Goal: Consume media (video, audio): Consume media (video, audio)

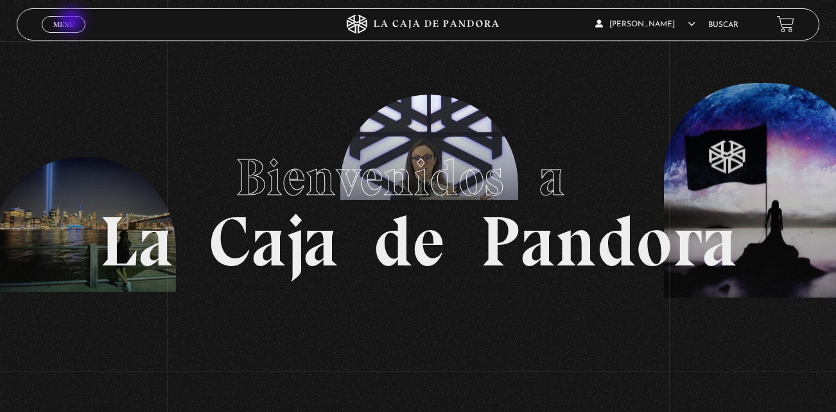
click at [73, 22] on span "Menu" at bounding box center [63, 25] width 21 height 8
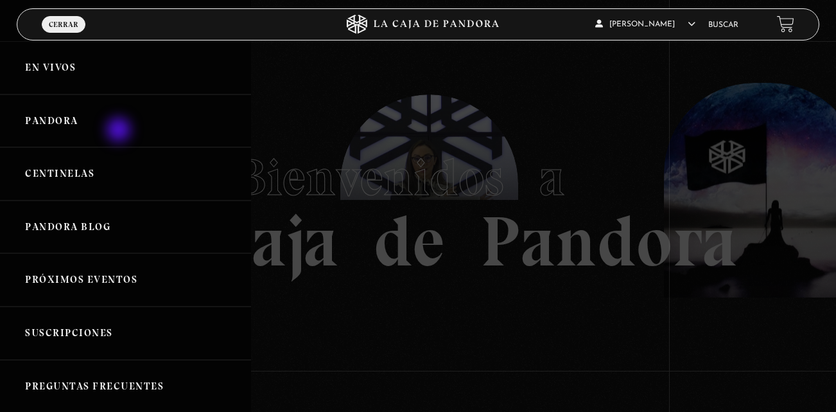
click at [120, 131] on link "Pandora" at bounding box center [125, 120] width 251 height 53
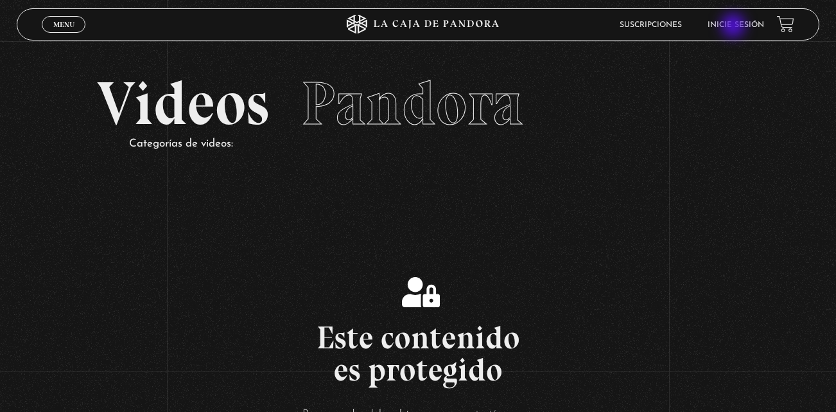
click at [735, 27] on link "Inicie sesión" at bounding box center [736, 25] width 57 height 8
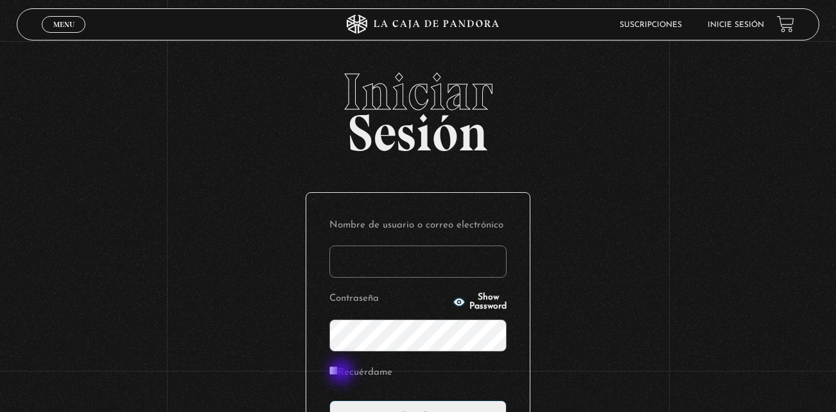
type input "kalebgonzalezcruz@gmail.com"
click at [338, 373] on input "Recuérdame" at bounding box center [334, 370] width 8 height 8
checkbox input "true"
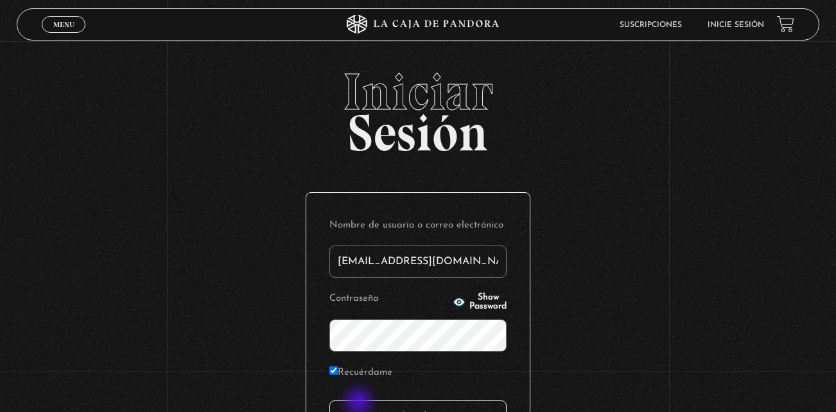
click at [360, 403] on input "Acceder" at bounding box center [418, 416] width 177 height 32
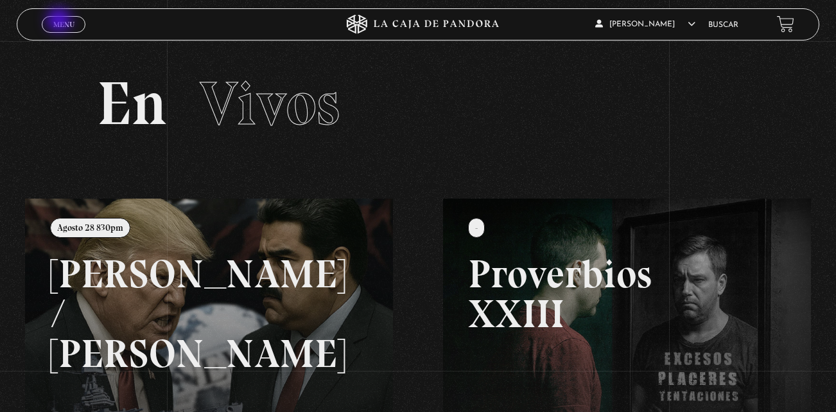
click at [60, 21] on span "Menu" at bounding box center [63, 25] width 21 height 8
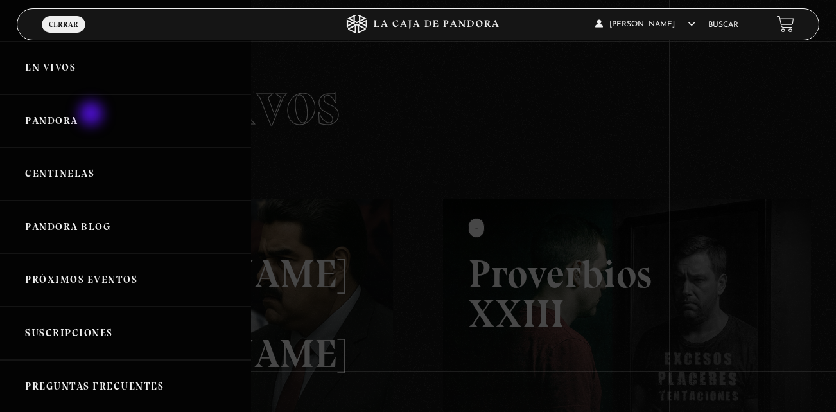
click at [93, 115] on link "Pandora" at bounding box center [125, 120] width 251 height 53
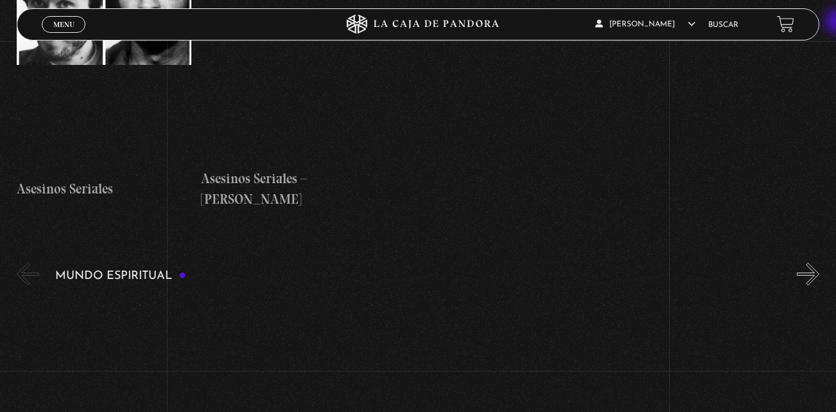
scroll to position [3704, 0]
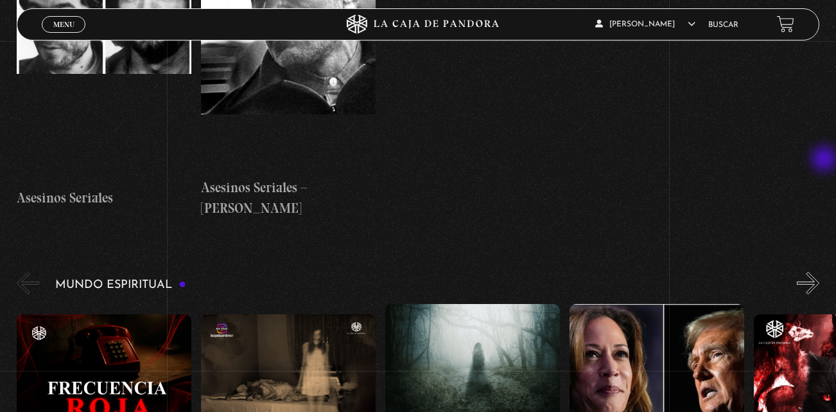
click at [820, 272] on button "»" at bounding box center [808, 283] width 22 height 22
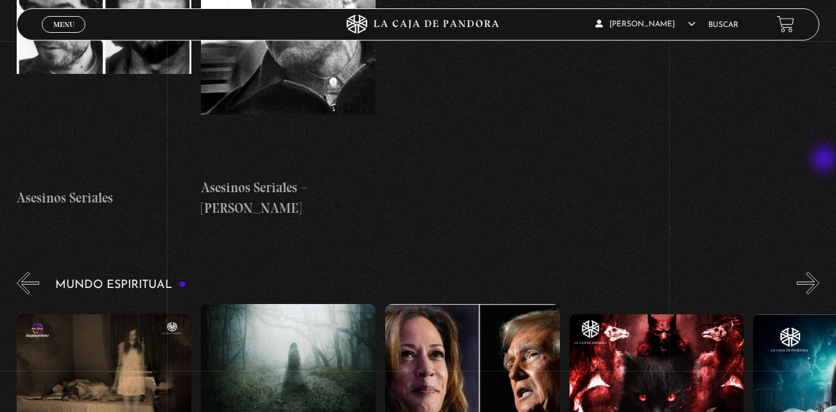
click at [820, 272] on button "»" at bounding box center [808, 283] width 22 height 22
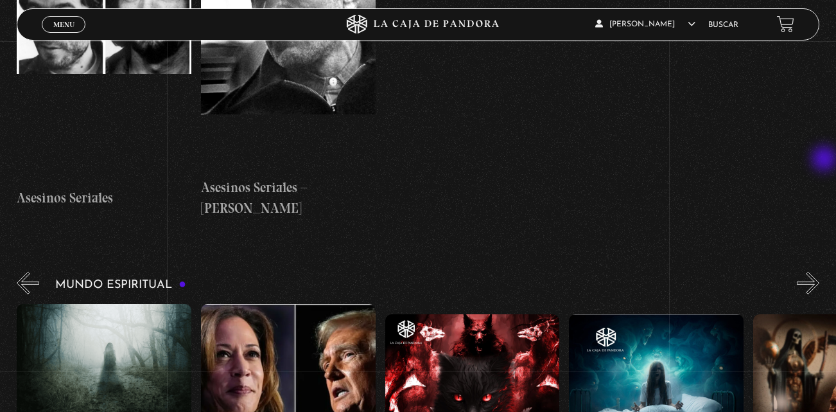
click at [820, 272] on button "»" at bounding box center [808, 283] width 22 height 22
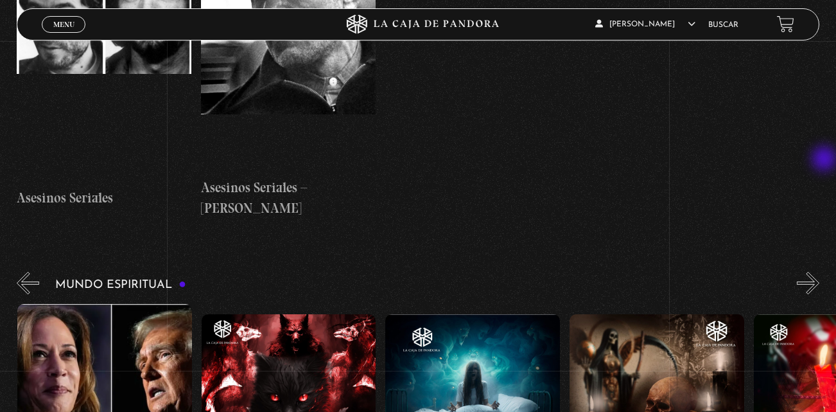
scroll to position [0, 553]
click at [820, 272] on button "»" at bounding box center [808, 283] width 22 height 22
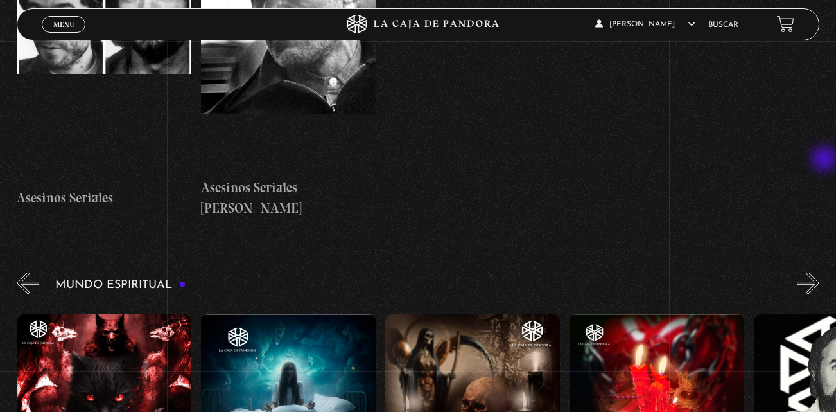
click at [820, 272] on button "»" at bounding box center [808, 283] width 22 height 22
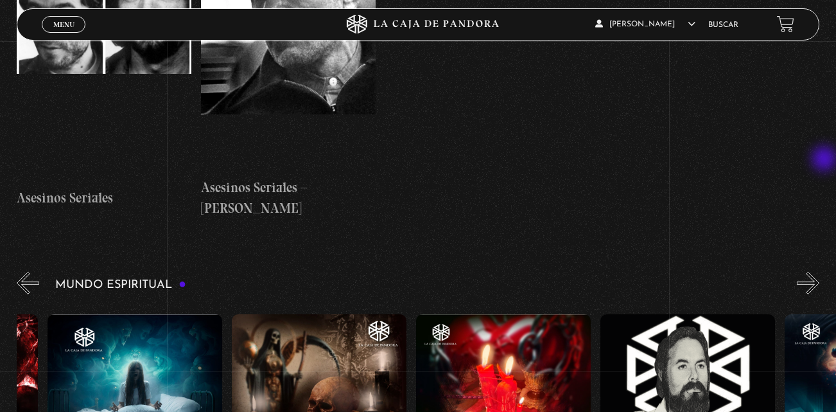
scroll to position [0, 921]
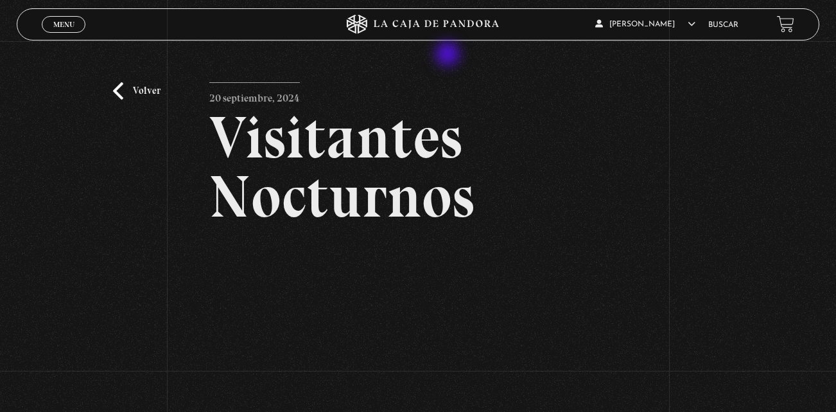
click at [491, 77] on div "Volver [DATE] Visitantes Nocturnos WhatsApp Twitter Messenger Email" at bounding box center [418, 290] width 836 height 498
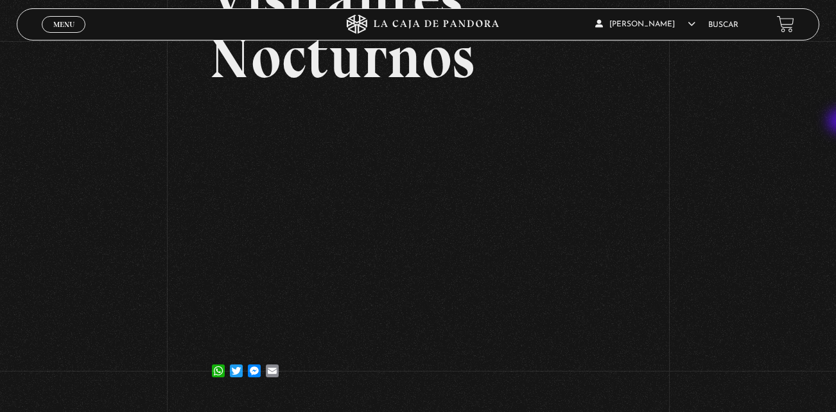
scroll to position [138, 0]
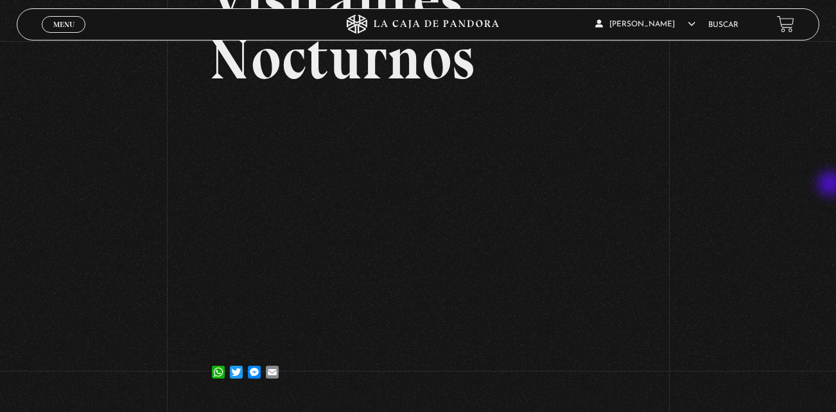
click at [832, 185] on div "Volver [DATE] Visitantes Nocturnos WhatsApp Twitter Messenger Email" at bounding box center [418, 152] width 836 height 498
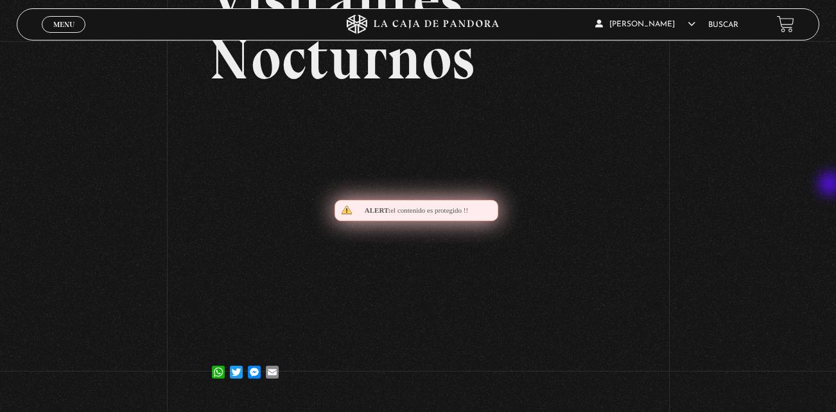
click at [832, 185] on div "Volver [DATE] Visitantes Nocturnos WhatsApp Twitter Messenger Email" at bounding box center [418, 152] width 836 height 498
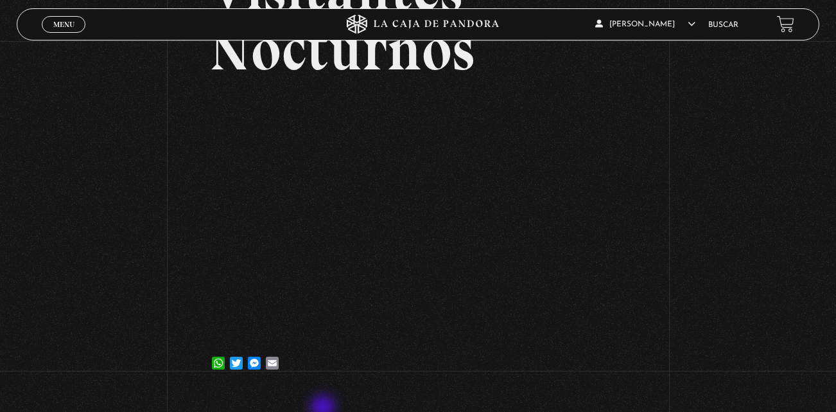
scroll to position [121, 0]
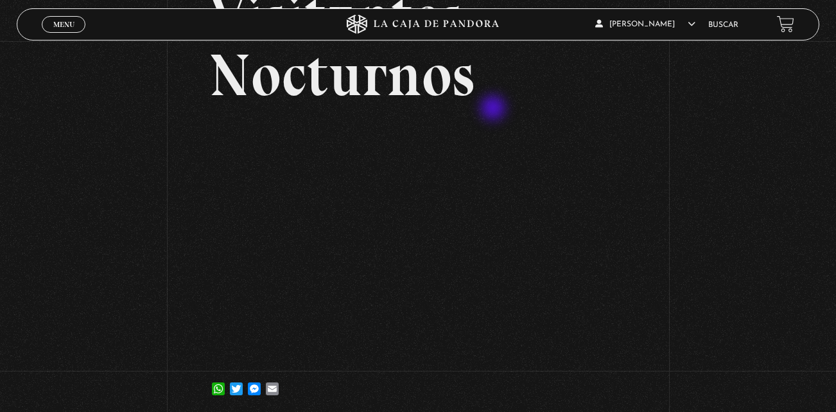
click at [495, 109] on article "[DATE] Visitantes Nocturnos WhatsApp Twitter Messenger Email" at bounding box center [418, 183] width 418 height 444
click at [538, 87] on h2 "Visitantes Nocturnos" at bounding box center [418, 46] width 418 height 118
click at [128, 277] on div "Volver [DATE] Visitantes Nocturnos WhatsApp Twitter Messenger Email" at bounding box center [418, 169] width 836 height 498
